Goal: Find specific page/section: Find specific page/section

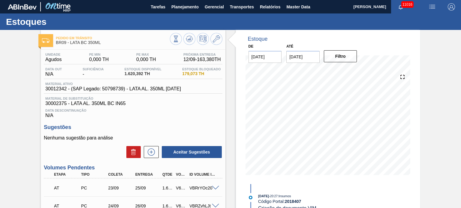
scroll to position [740, 0]
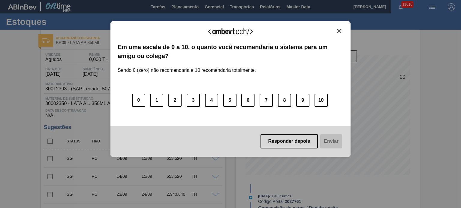
scroll to position [630, 0]
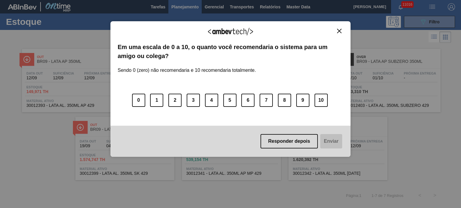
click at [337, 32] on img "Close" at bounding box center [339, 31] width 4 height 4
